Goal: Navigation & Orientation: Find specific page/section

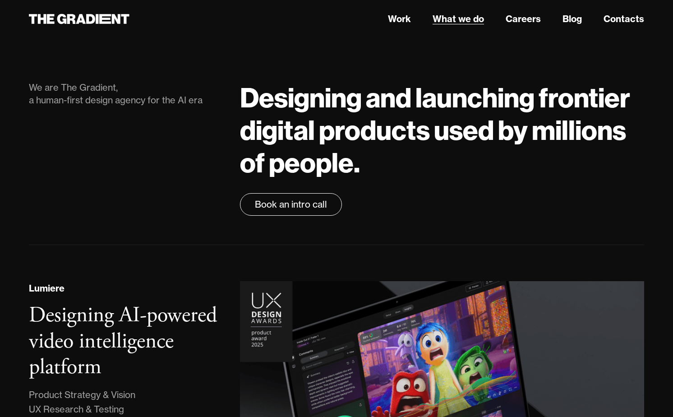
click at [451, 20] on link "What we do" at bounding box center [457, 19] width 51 height 14
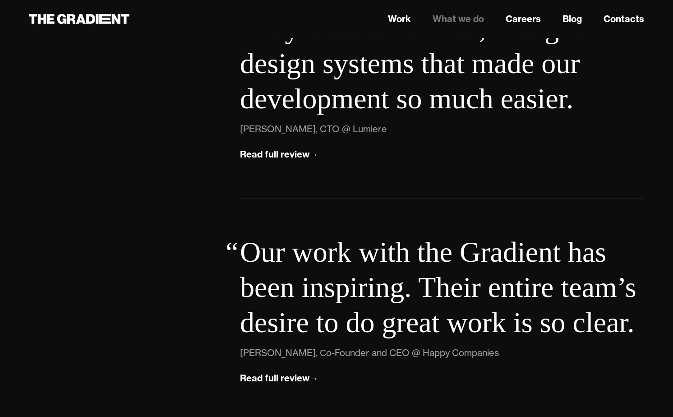
scroll to position [3225, 0]
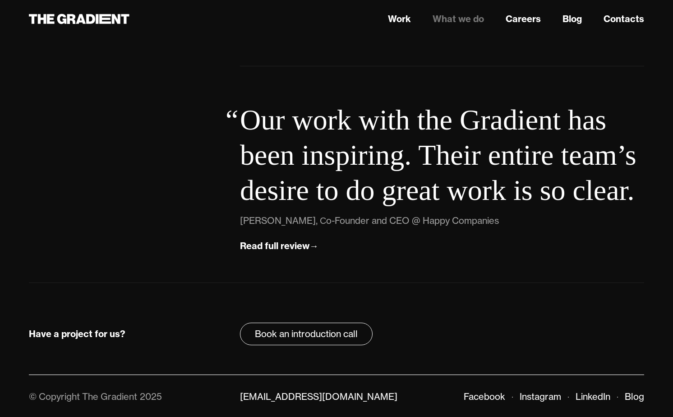
click at [523, 27] on nav "Work What we do Careers Blog Contacts" at bounding box center [442, 19] width 404 height 16
click at [516, 15] on link "Careers" at bounding box center [522, 19] width 35 height 14
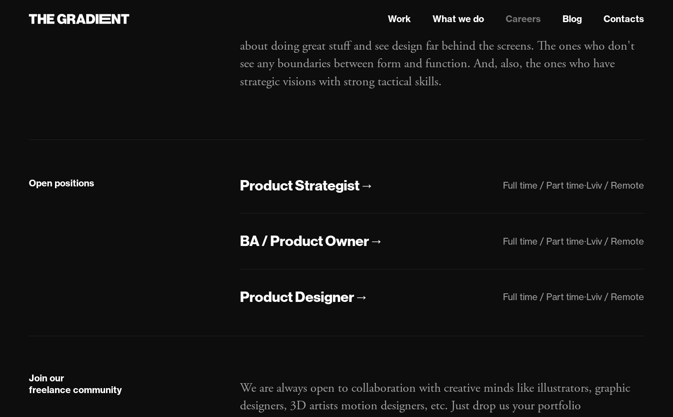
scroll to position [114, 0]
